Goal: Information Seeking & Learning: Learn about a topic

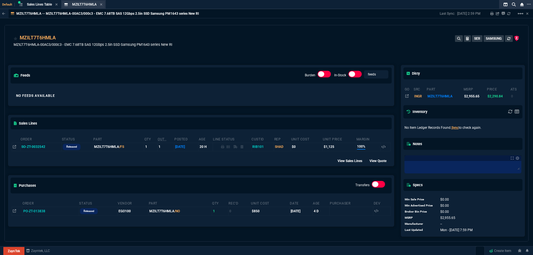
click at [102, 7] on div "MZILT7T6HMLA Item" at bounding box center [83, 4] width 42 height 7
click at [102, 6] on icon at bounding box center [101, 4] width 2 height 3
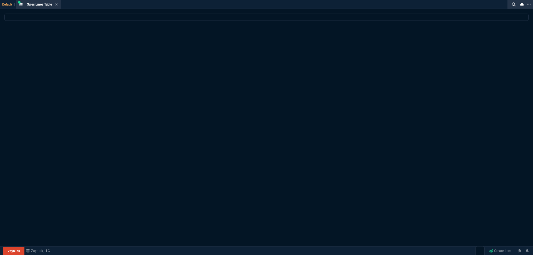
click at [102, 6] on div "Default Sales Lines Table Sales Line" at bounding box center [255, 4] width 511 height 9
select select
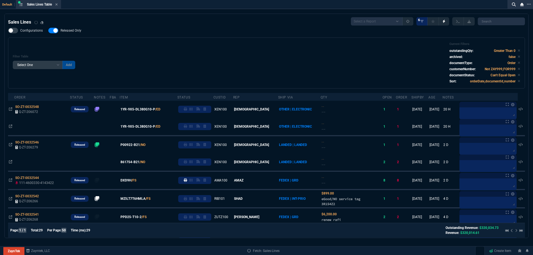
click at [57, 6] on icon at bounding box center [56, 4] width 2 height 3
click at [57, 6] on div "ZT FN Ctrl + K" at bounding box center [266, 8] width 533 height 17
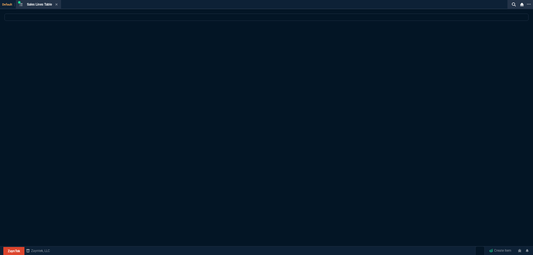
select select
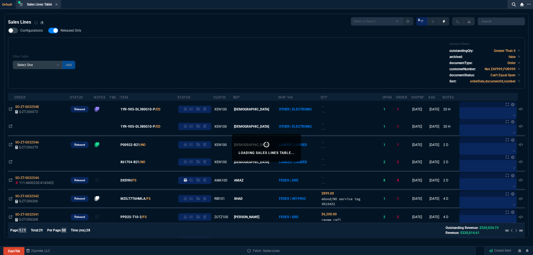
click at [57, 3] on icon at bounding box center [56, 4] width 2 height 3
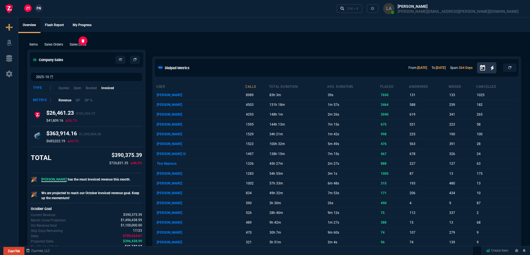
click at [79, 45] on p "Sales Lines" at bounding box center [78, 44] width 17 height 5
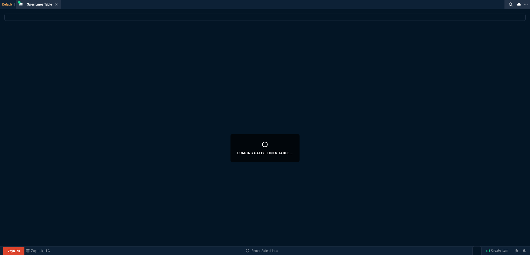
select select
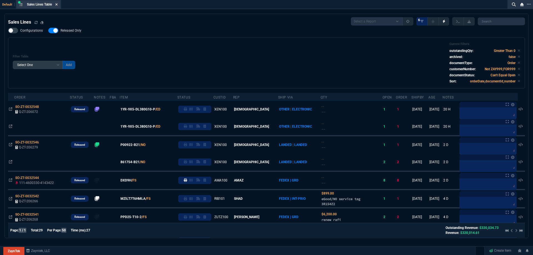
click at [57, 5] on icon at bounding box center [56, 4] width 2 height 3
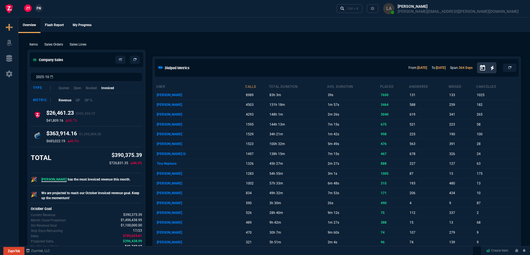
click at [39, 10] on span "FN" at bounding box center [39, 8] width 4 height 5
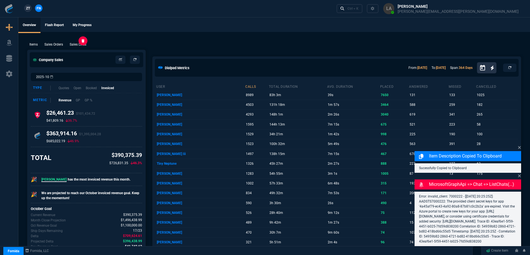
click at [69, 45] on div "Sales Lines" at bounding box center [77, 44] width 21 height 5
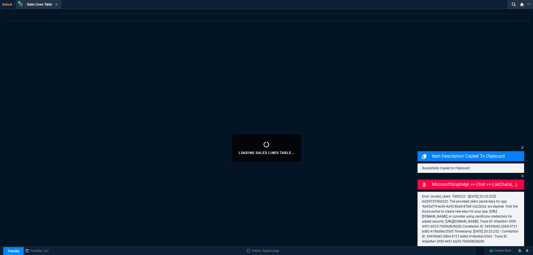
select select
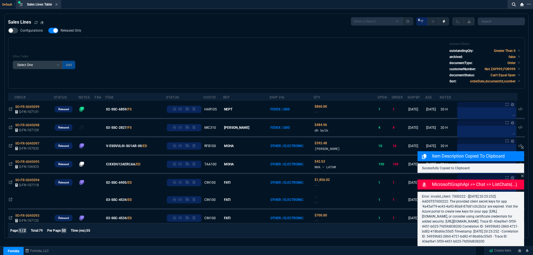
click at [66, 32] on span "Released Only" at bounding box center [71, 30] width 21 height 4
click at [48, 31] on input "Released Only" at bounding box center [48, 31] width 0 height 0
checkbox input "false"
click at [278, 49] on div "Filter Table Select One Add Filter () Age () ATS () Cond (itemVariantCode) Cust…" at bounding box center [267, 63] width 508 height 42
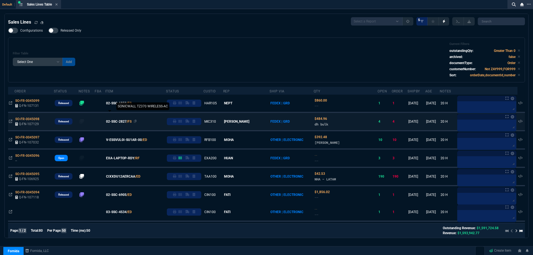
click at [125, 120] on span "02-SSC-2827" at bounding box center [116, 121] width 21 height 5
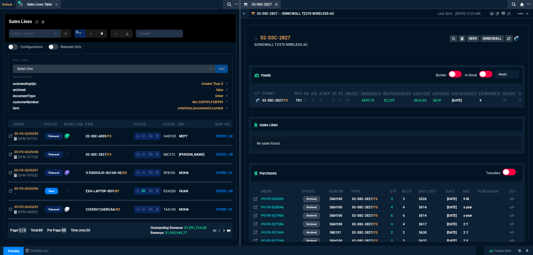
click at [277, 5] on icon at bounding box center [276, 4] width 2 height 2
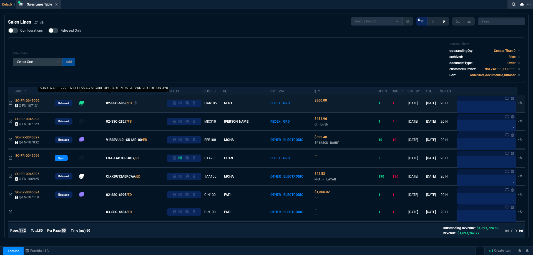
click at [119, 105] on span "02-SSC-6859" at bounding box center [116, 103] width 21 height 5
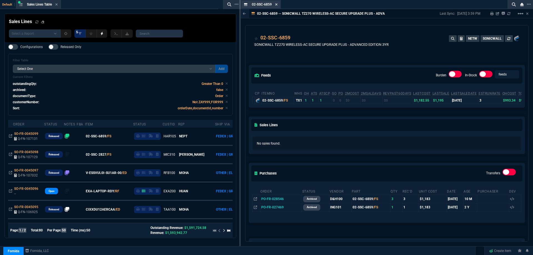
click at [277, 5] on icon at bounding box center [276, 4] width 2 height 3
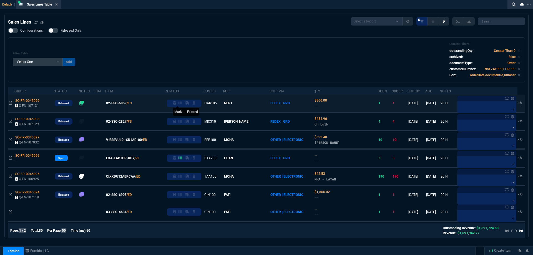
click at [176, 104] on icon at bounding box center [174, 102] width 3 height 3
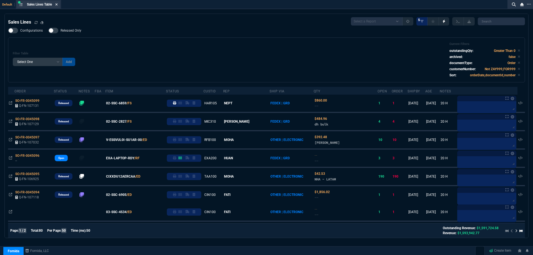
click at [58, 6] on icon at bounding box center [56, 4] width 2 height 3
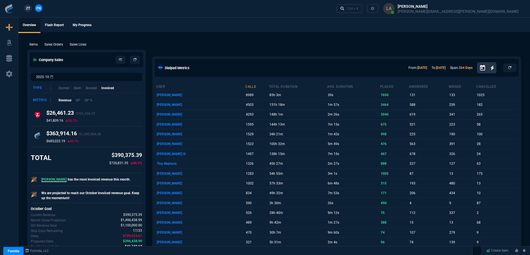
click at [30, 10] on link "ZT" at bounding box center [27, 7] width 7 height 7
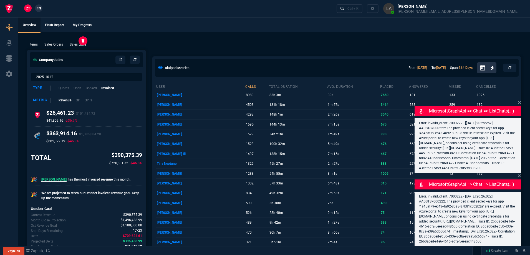
click at [86, 45] on p "Sales Lines" at bounding box center [78, 44] width 17 height 5
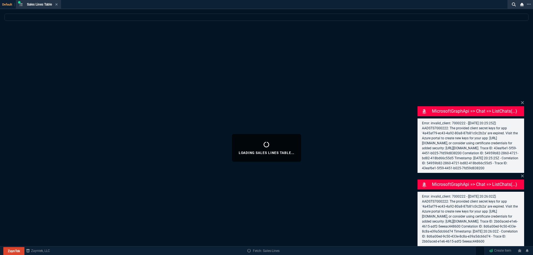
select select
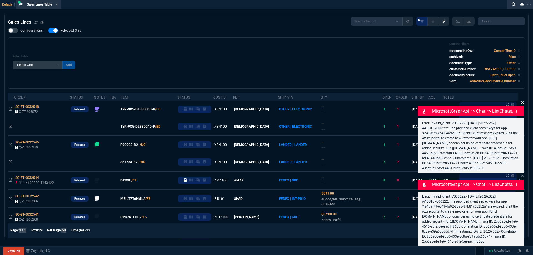
click at [522, 101] on icon at bounding box center [522, 102] width 3 height 3
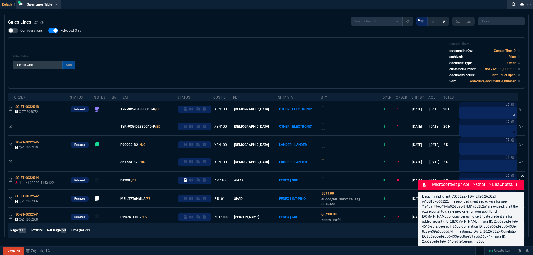
click at [522, 175] on icon at bounding box center [522, 176] width 3 height 3
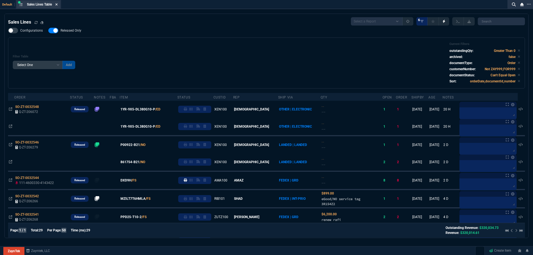
click at [57, 4] on icon at bounding box center [56, 4] width 2 height 3
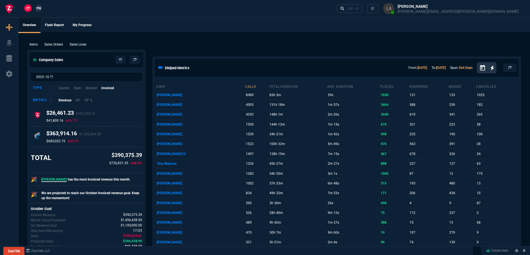
click at [39, 10] on span "FN" at bounding box center [39, 8] width 4 height 5
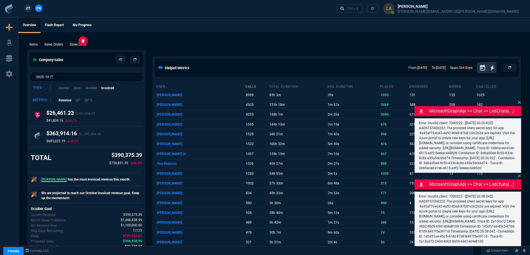
click at [72, 45] on p "Sales Lines" at bounding box center [78, 44] width 17 height 5
select select
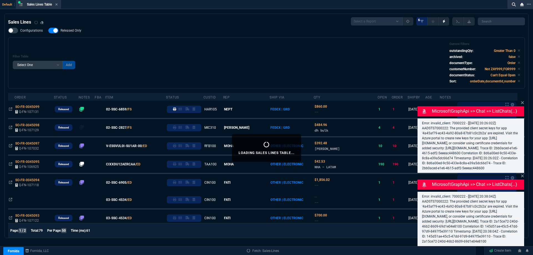
click at [522, 101] on icon at bounding box center [522, 102] width 3 height 3
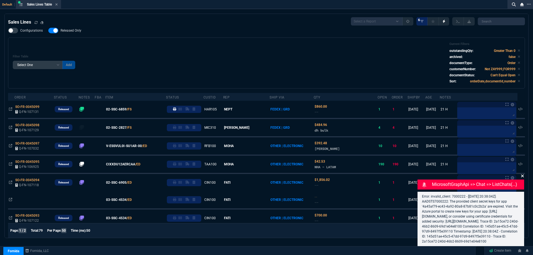
click at [523, 174] on icon at bounding box center [522, 176] width 3 height 4
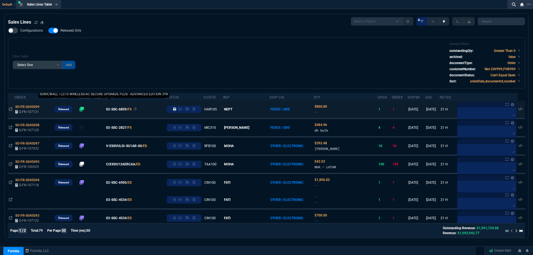
click at [127, 110] on span "02-SSC-6859" at bounding box center [116, 109] width 21 height 5
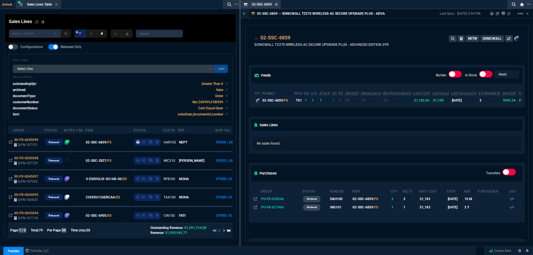
click at [277, 5] on icon at bounding box center [276, 4] width 2 height 2
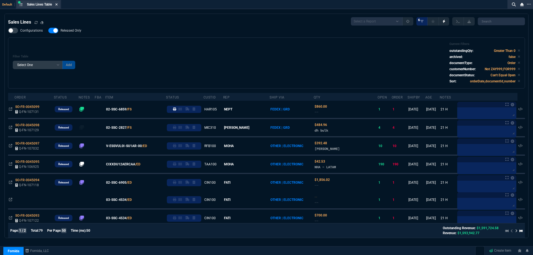
click at [56, 4] on icon at bounding box center [56, 4] width 2 height 3
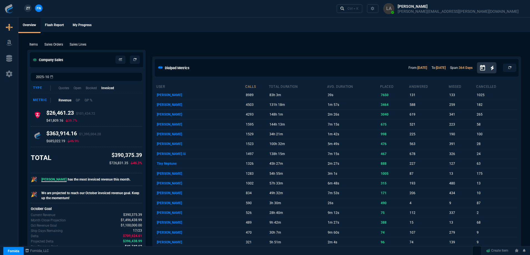
click at [29, 7] on span "ZT" at bounding box center [28, 8] width 4 height 5
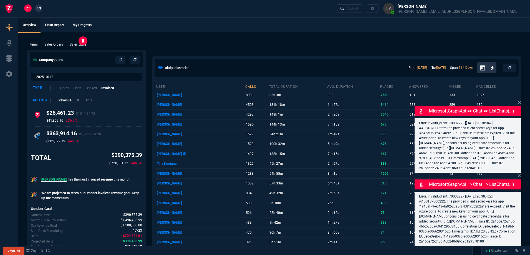
click at [84, 45] on p "Sales Lines" at bounding box center [78, 44] width 17 height 5
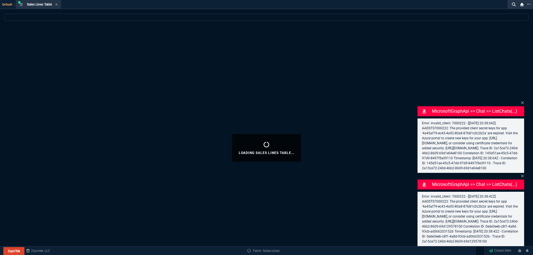
select select
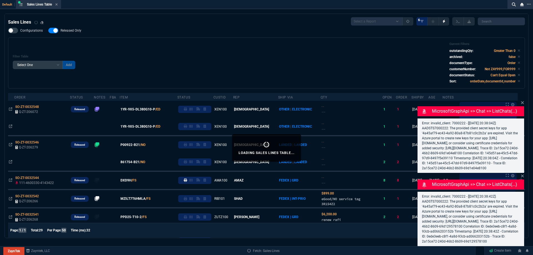
click at [66, 32] on span "Released Only" at bounding box center [71, 30] width 21 height 4
click at [48, 31] on input "Released Only" at bounding box center [48, 31] width 0 height 0
checkbox input "false"
click at [182, 44] on div "Filter Table Select One Add Filter () Age () ATS () Cond (itemVariantCode) Cust…" at bounding box center [267, 63] width 508 height 42
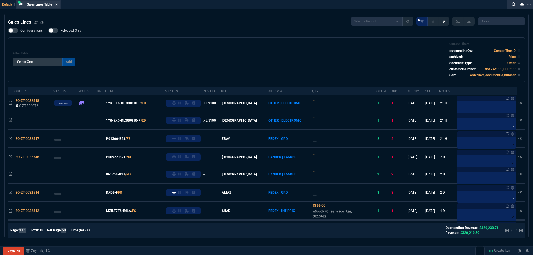
click at [57, 5] on icon at bounding box center [57, 4] width 2 height 2
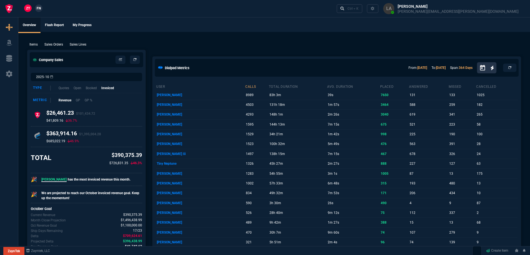
click at [37, 7] on span "FN" at bounding box center [39, 8] width 4 height 5
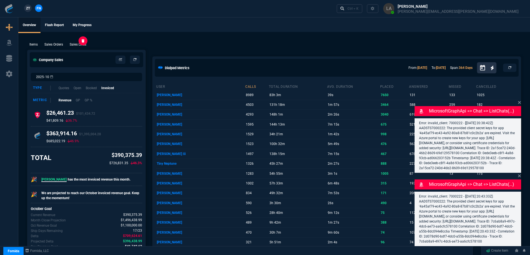
click at [79, 46] on p "Sales Lines" at bounding box center [78, 44] width 17 height 5
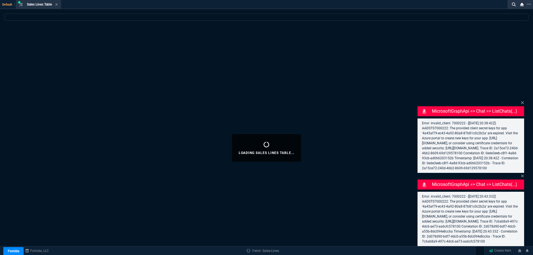
select select
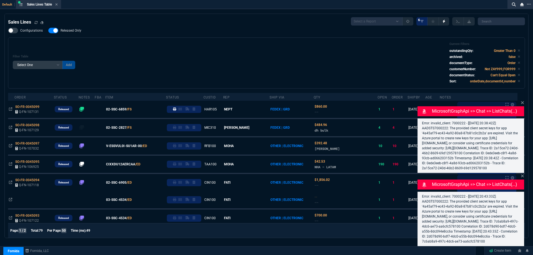
click at [74, 33] on span "Released Only" at bounding box center [71, 30] width 21 height 4
click at [48, 31] on input "Released Only" at bounding box center [48, 31] width 0 height 0
checkbox input "false"
click at [164, 39] on div "Filter Table Select One Add Filter () Age () ATS () Cond (itemVariantCode) Cust…" at bounding box center [266, 62] width 517 height 51
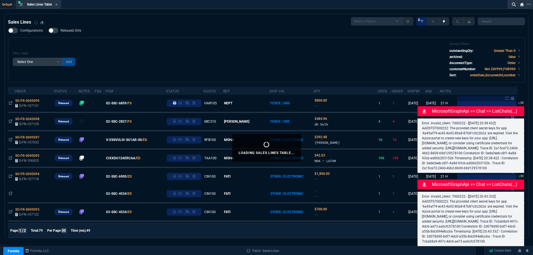
click at [522, 101] on icon at bounding box center [522, 103] width 3 height 4
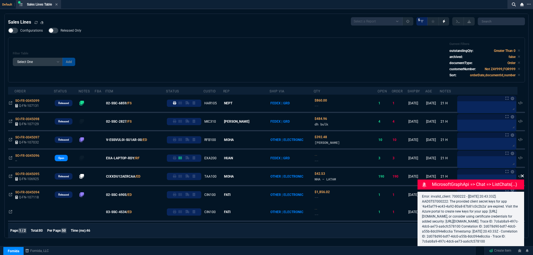
click at [522, 174] on icon at bounding box center [522, 176] width 3 height 4
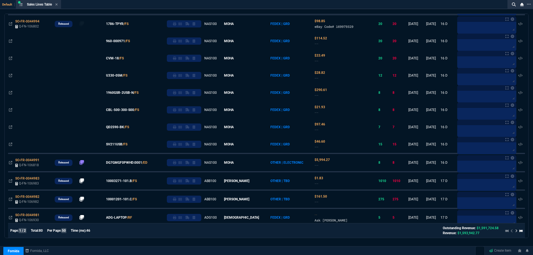
scroll to position [583, 0]
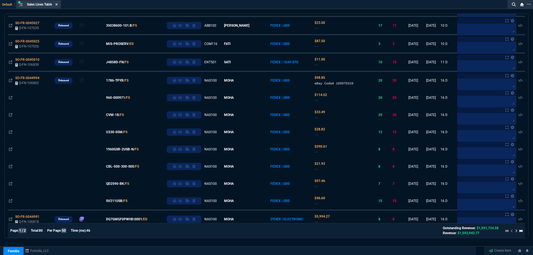
click at [56, 5] on icon at bounding box center [56, 4] width 2 height 3
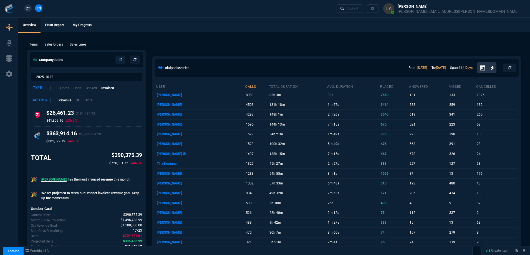
click at [31, 10] on link "ZT" at bounding box center [27, 7] width 7 height 7
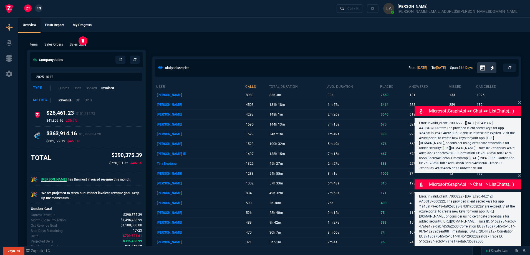
click at [81, 43] on p "Sales Lines" at bounding box center [78, 44] width 17 height 5
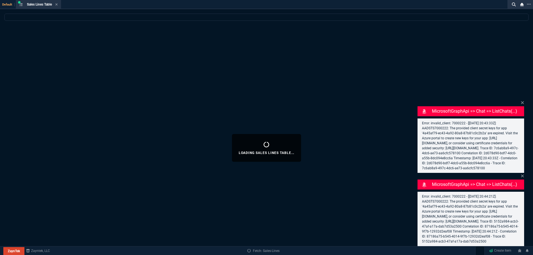
select select
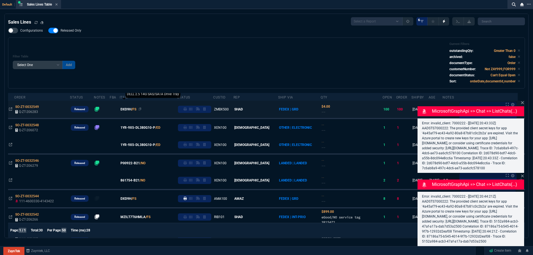
click at [130, 111] on span "DXD9H" at bounding box center [126, 109] width 11 height 5
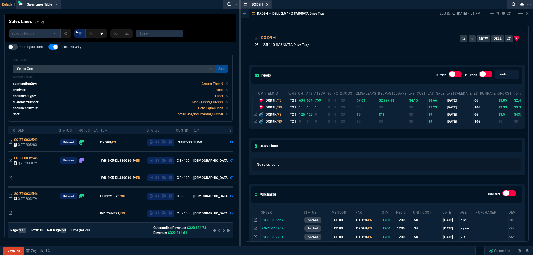
click at [268, 6] on fa-icon at bounding box center [267, 5] width 2 height 4
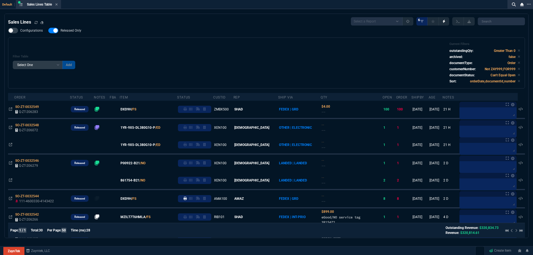
click at [77, 33] on span "Released Only" at bounding box center [71, 30] width 21 height 4
click at [48, 31] on input "Released Only" at bounding box center [48, 31] width 0 height 0
checkbox input "false"
click at [254, 47] on div "Filter Table Select One Add Filter () Age () ATS () Cond (itemVariantCode) Cust…" at bounding box center [267, 63] width 508 height 42
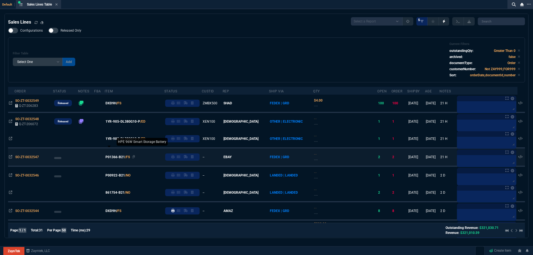
click at [121, 159] on span "P01366-B21" at bounding box center [115, 157] width 19 height 5
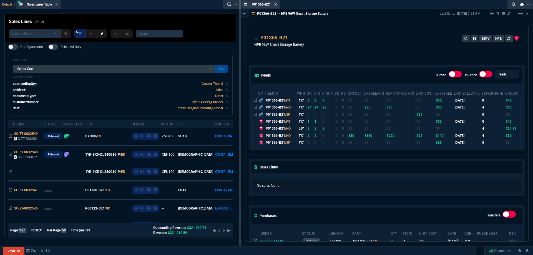
click at [276, 4] on icon at bounding box center [276, 4] width 2 height 2
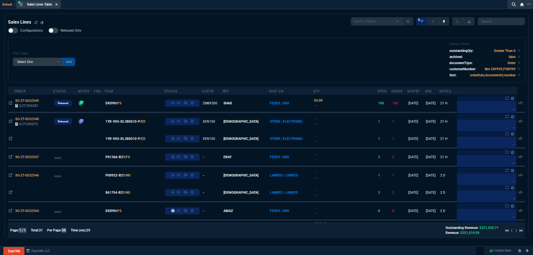
click at [58, 5] on icon at bounding box center [57, 4] width 2 height 2
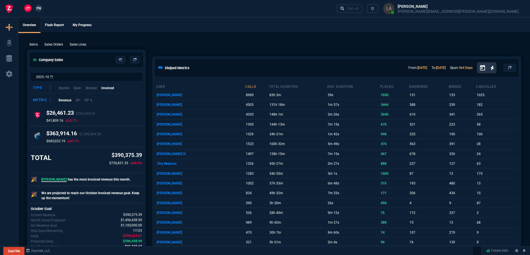
click at [84, 43] on p "Sales Lines" at bounding box center [78, 44] width 17 height 5
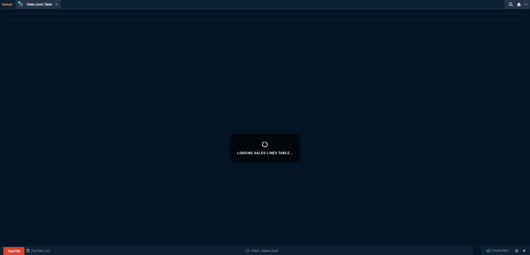
select select
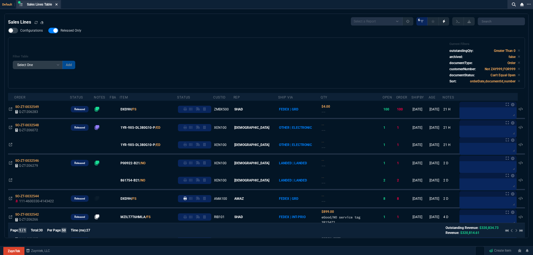
click at [56, 3] on icon at bounding box center [56, 4] width 2 height 3
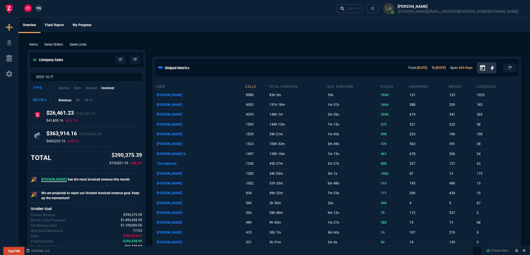
click at [41, 9] on span "FN" at bounding box center [39, 8] width 4 height 5
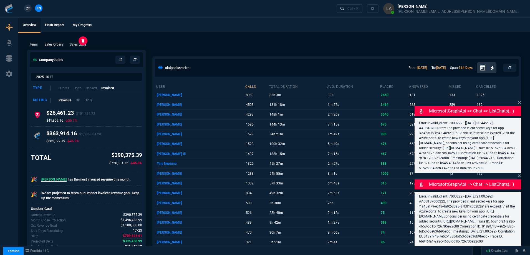
click at [83, 46] on p "Sales Lines" at bounding box center [78, 44] width 17 height 5
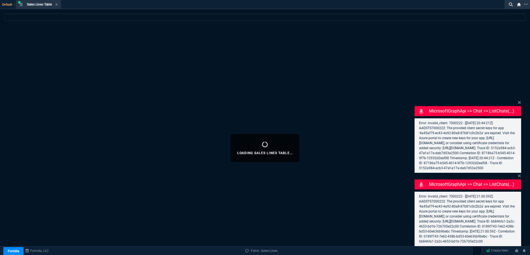
select select
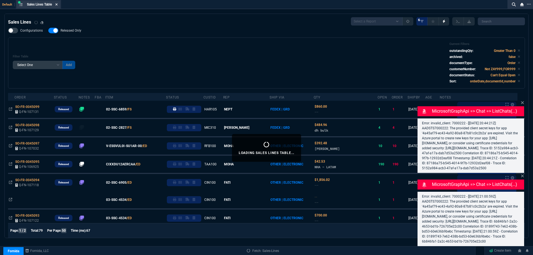
click at [57, 5] on icon at bounding box center [56, 4] width 2 height 3
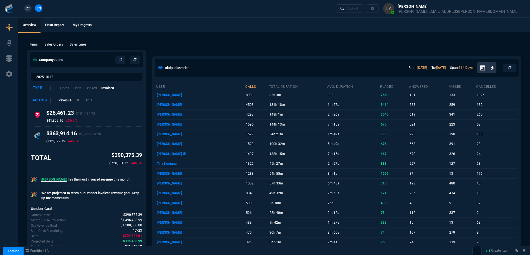
click at [214, 29] on ul "Overview Flash Report My Progress" at bounding box center [274, 24] width 512 height 14
click at [82, 46] on p "Sales Lines" at bounding box center [78, 44] width 17 height 5
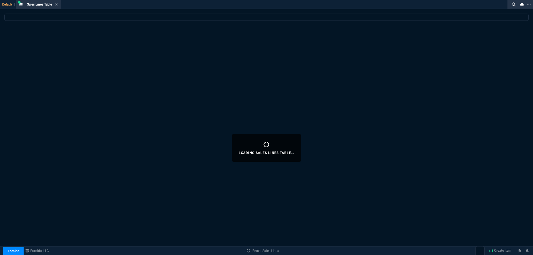
select select
